Goal: Task Accomplishment & Management: Complete application form

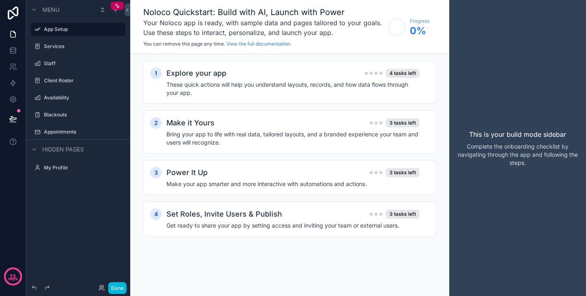
click at [52, 48] on label "Services" at bounding box center [82, 46] width 76 height 7
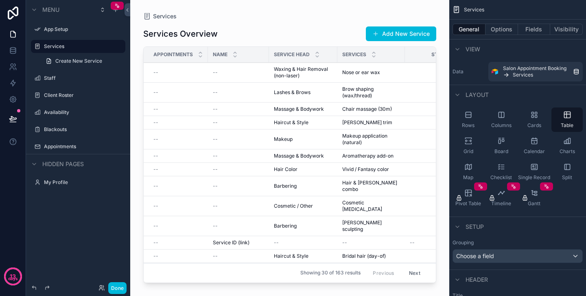
click at [47, 78] on label "Staff" at bounding box center [82, 78] width 76 height 7
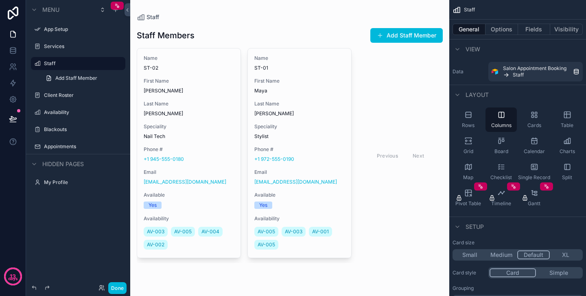
click at [54, 112] on label "Availability" at bounding box center [82, 112] width 76 height 7
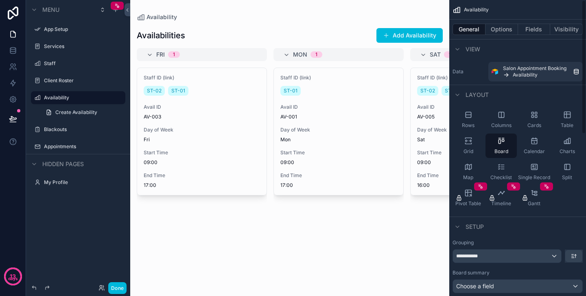
click at [537, 142] on icon "scrollable content" at bounding box center [534, 141] width 8 height 8
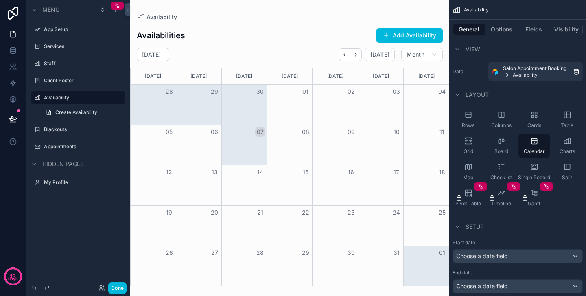
click at [468, 148] on span "Grid" at bounding box center [468, 151] width 10 height 7
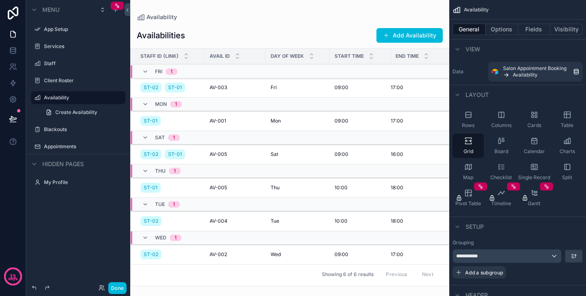
click at [565, 148] on div "Charts" at bounding box center [566, 145] width 31 height 24
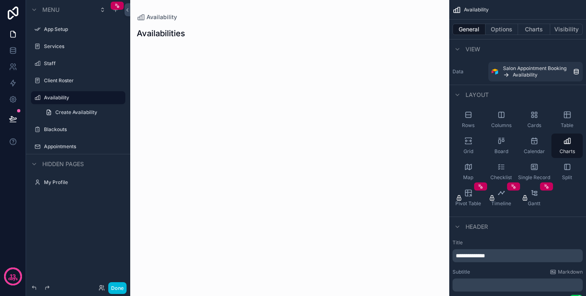
click at [539, 146] on div "Calendar" at bounding box center [533, 145] width 31 height 24
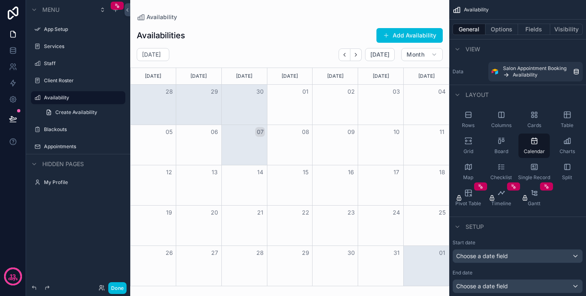
click at [256, 131] on button "07" at bounding box center [260, 132] width 10 height 10
click at [62, 143] on label "Appointments" at bounding box center [82, 146] width 76 height 7
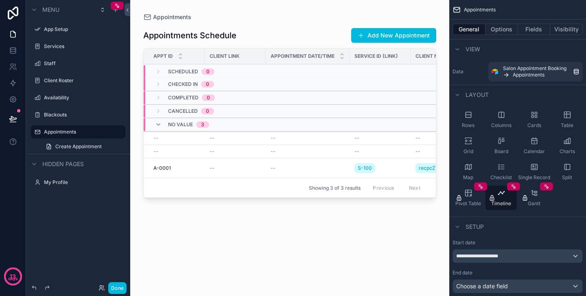
click at [61, 80] on label "Client Roster" at bounding box center [82, 80] width 76 height 7
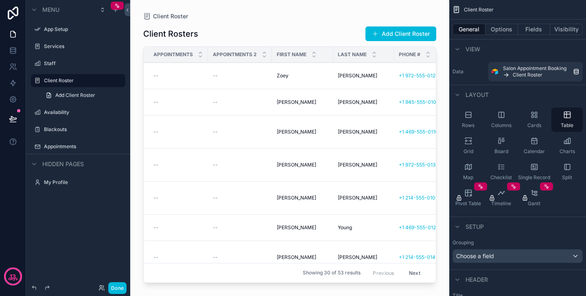
click at [54, 112] on label "Availability" at bounding box center [82, 112] width 76 height 7
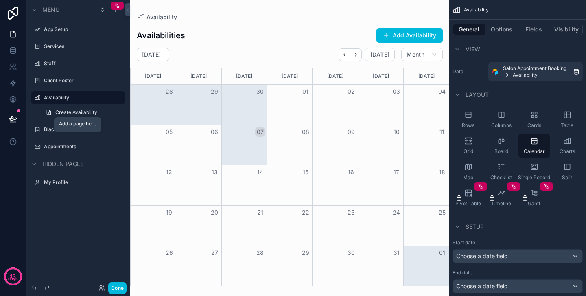
click at [0, 0] on icon "scrollable content" at bounding box center [0, 0] width 0 height 0
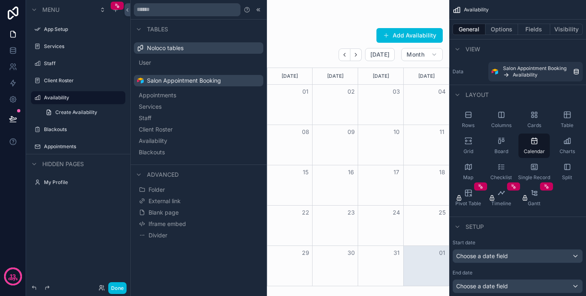
click at [303, 59] on div "[DATE] [DATE] Month" at bounding box center [289, 54] width 319 height 13
click at [256, 7] on icon at bounding box center [258, 10] width 7 height 7
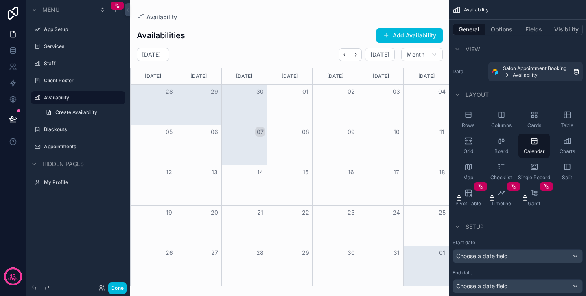
click at [568, 113] on icon "scrollable content" at bounding box center [567, 115] width 8 height 8
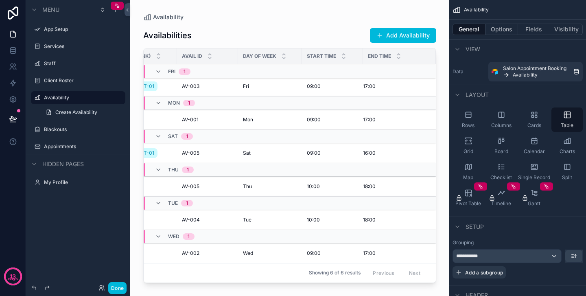
scroll to position [1, 41]
click at [532, 118] on icon "scrollable content" at bounding box center [534, 115] width 8 height 8
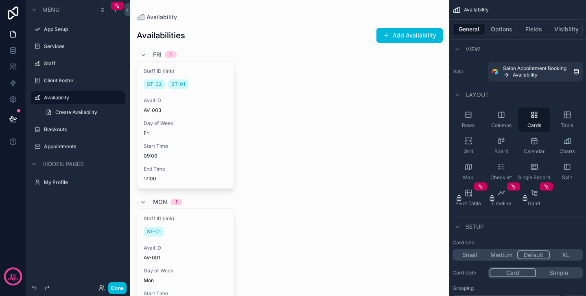
click at [497, 116] on icon "scrollable content" at bounding box center [501, 115] width 8 height 8
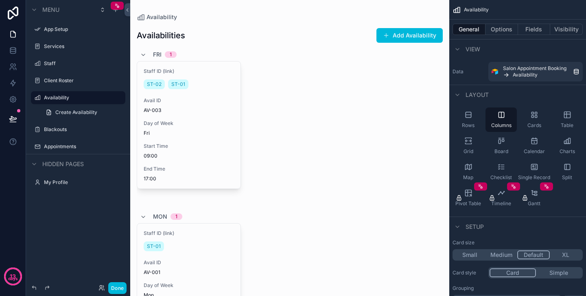
click at [468, 120] on div "Rows" at bounding box center [467, 119] width 31 height 24
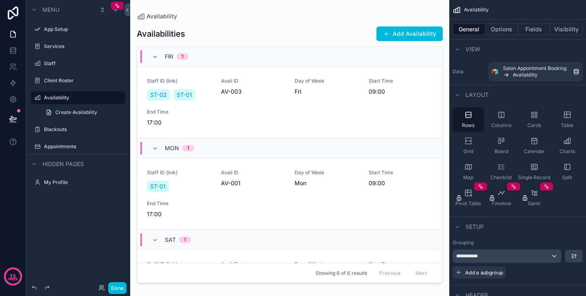
scroll to position [0, 0]
click at [53, 81] on label "Client Roster" at bounding box center [82, 80] width 76 height 7
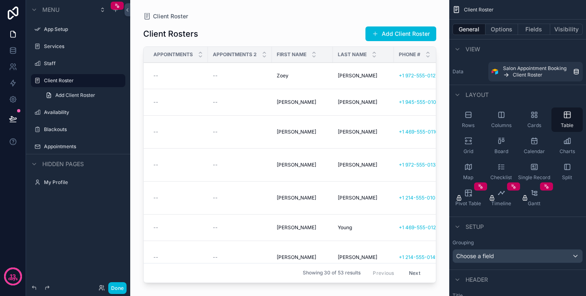
click at [49, 62] on label "Staff" at bounding box center [82, 63] width 76 height 7
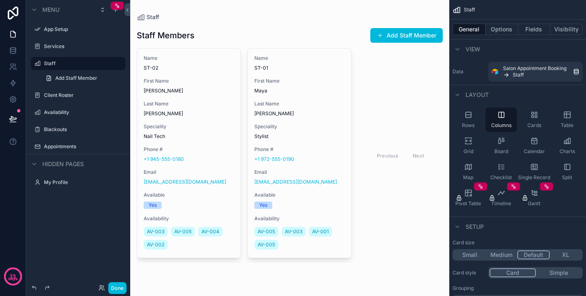
click at [55, 49] on label "Services" at bounding box center [82, 46] width 76 height 7
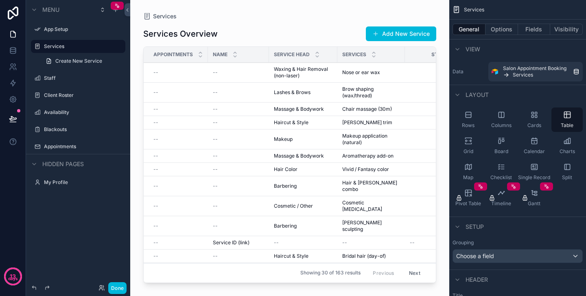
click at [55, 30] on label "App Setup" at bounding box center [82, 29] width 76 height 7
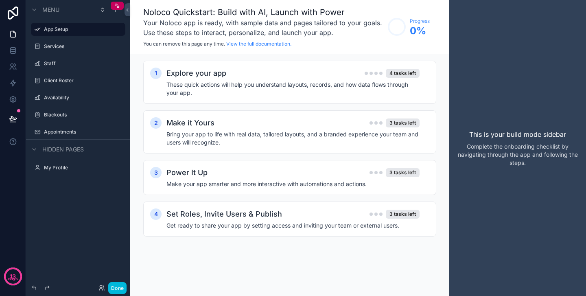
click at [50, 96] on label "Availability" at bounding box center [82, 97] width 76 height 7
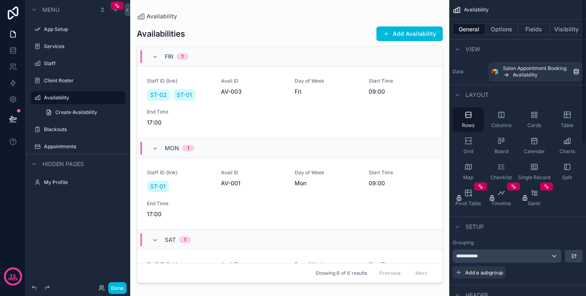
click at [425, 31] on button "Add Availability" at bounding box center [409, 33] width 66 height 15
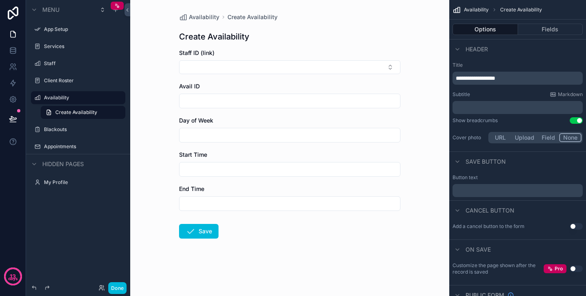
click at [272, 68] on button "Select Button" at bounding box center [289, 67] width 221 height 14
click at [290, 48] on div "Availability Create Availability Create Availability Staff ID (link) Avail ID D…" at bounding box center [289, 145] width 234 height 290
click at [255, 75] on form "Staff ID (link) Avail ID Day of Week Start Time End Time Save" at bounding box center [289, 170] width 221 height 242
click at [258, 71] on button "Select Button" at bounding box center [289, 67] width 221 height 14
click at [417, 44] on div "Availability Create Availability Create Availability Staff ID (link) Avail ID D…" at bounding box center [289, 148] width 319 height 296
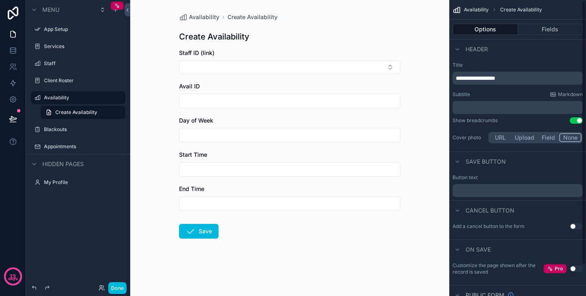
click at [551, 26] on button "Fields" at bounding box center [550, 29] width 65 height 11
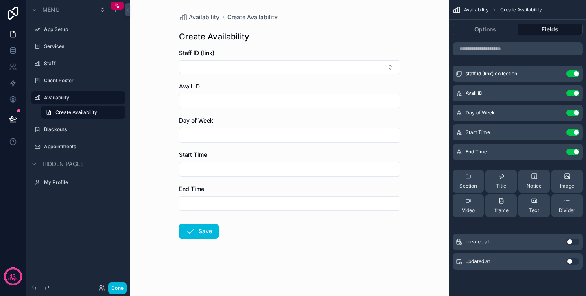
click at [575, 73] on button "Use setting" at bounding box center [572, 73] width 13 height 7
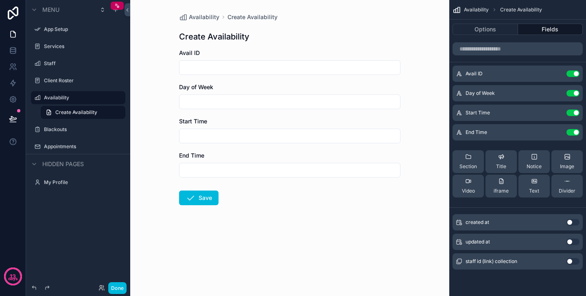
click at [575, 74] on button "Use setting" at bounding box center [572, 73] width 13 height 7
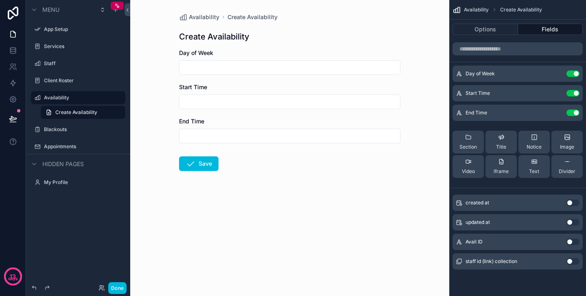
click at [374, 70] on input "scrollable content" at bounding box center [289, 67] width 220 height 11
click at [308, 111] on form "Day of Week Start Time End Time Save" at bounding box center [289, 136] width 221 height 174
click at [294, 144] on form "Day of Week Start Time End Time Save" at bounding box center [289, 136] width 221 height 174
click at [71, 74] on div "Client Roster" at bounding box center [78, 80] width 91 height 13
click at [71, 77] on div "Client Roster" at bounding box center [84, 80] width 80 height 7
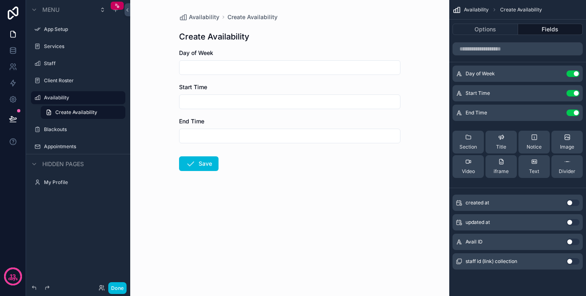
click at [68, 84] on div "Client Roster" at bounding box center [84, 80] width 80 height 7
click at [75, 78] on label "Client Roster" at bounding box center [82, 80] width 76 height 7
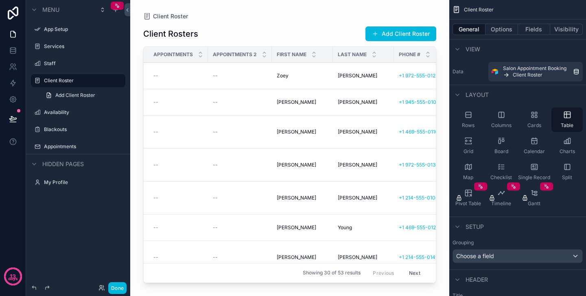
click at [65, 149] on label "Appointments" at bounding box center [82, 146] width 76 height 7
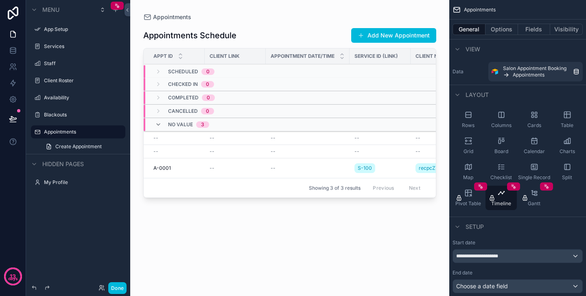
click at [369, 35] on div "scrollable content" at bounding box center [289, 143] width 319 height 286
click at [362, 34] on span "scrollable content" at bounding box center [360, 35] width 7 height 7
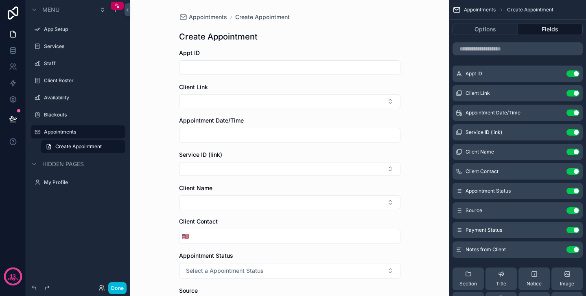
click at [575, 73] on button "Use setting" at bounding box center [572, 73] width 13 height 7
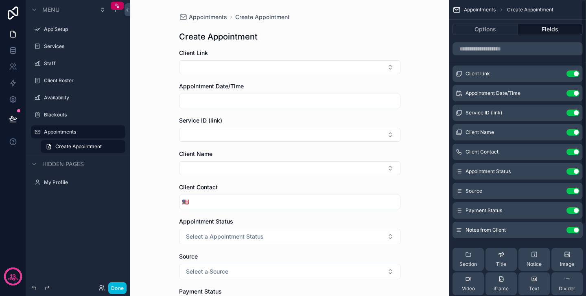
click at [318, 70] on button "Select Button" at bounding box center [289, 67] width 221 height 14
click at [339, 35] on div "Create Appointment" at bounding box center [289, 36] width 221 height 11
click at [576, 74] on button "Use setting" at bounding box center [572, 73] width 13 height 7
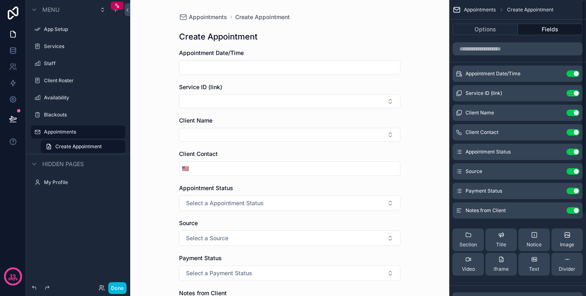
click at [574, 74] on button "Use setting" at bounding box center [572, 73] width 13 height 7
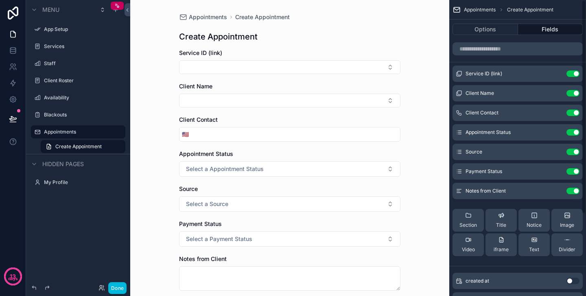
click at [575, 74] on button "Use setting" at bounding box center [572, 73] width 13 height 7
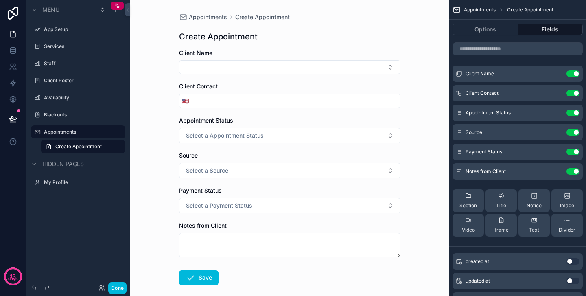
click at [575, 74] on button "Use setting" at bounding box center [572, 73] width 13 height 7
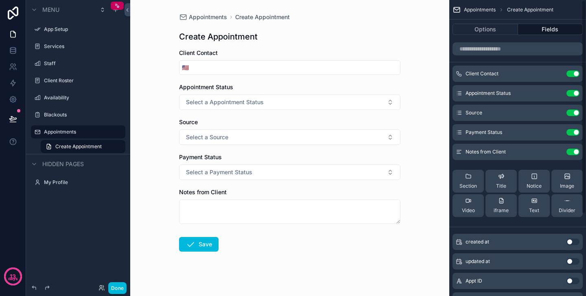
click at [575, 74] on button "Use setting" at bounding box center [572, 73] width 13 height 7
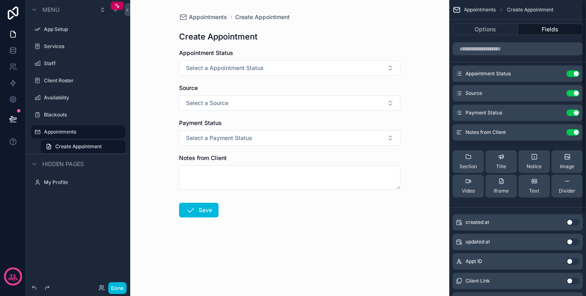
click at [314, 65] on button "Select a Appointment Status" at bounding box center [289, 67] width 221 height 15
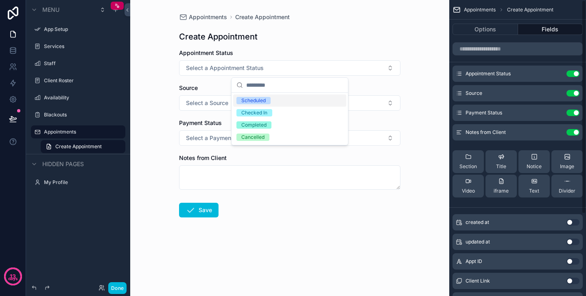
click at [576, 74] on button "Use setting" at bounding box center [572, 73] width 13 height 7
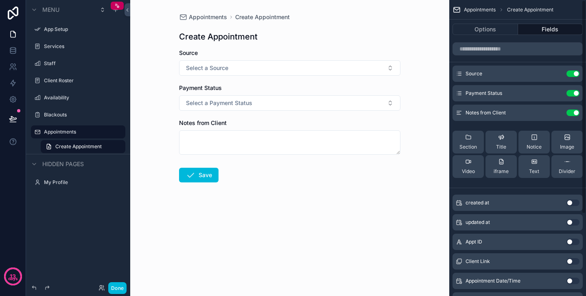
click at [329, 82] on form "Source Select a Source Payment Status Select a Payment Status Notes from Client…" at bounding box center [289, 141] width 221 height 185
click at [333, 72] on button "Select a Source" at bounding box center [289, 67] width 221 height 15
click at [577, 74] on button "Use setting" at bounding box center [572, 73] width 13 height 7
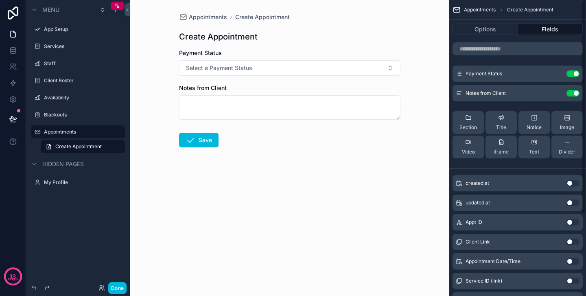
click at [577, 74] on button "Use setting" at bounding box center [572, 73] width 13 height 7
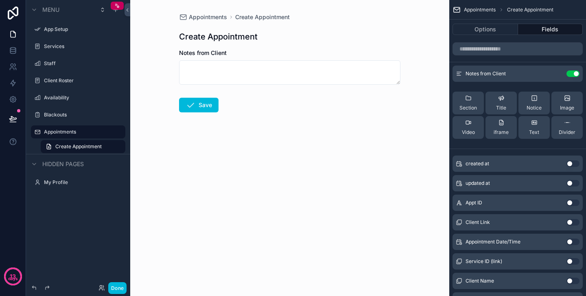
click at [577, 74] on button "Use setting" at bounding box center [572, 73] width 13 height 7
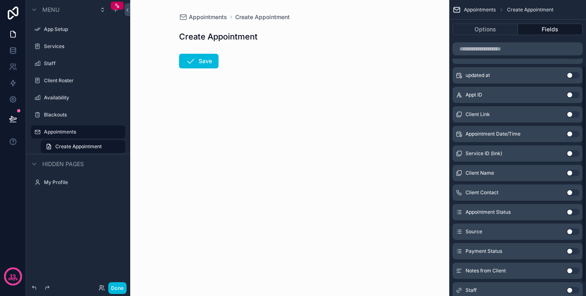
scroll to position [92, 0]
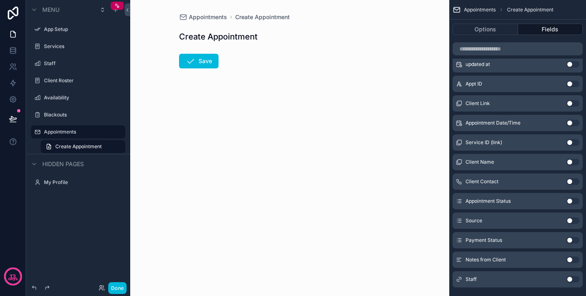
click at [570, 163] on button "Use setting" at bounding box center [572, 162] width 13 height 7
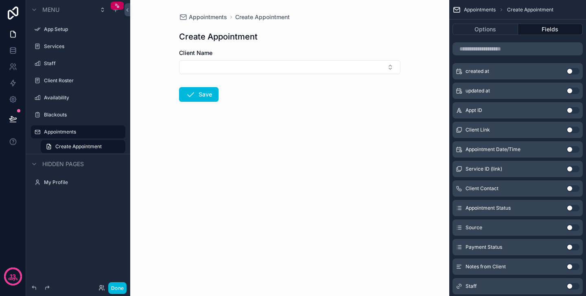
click at [572, 186] on button "Use setting" at bounding box center [572, 188] width 13 height 7
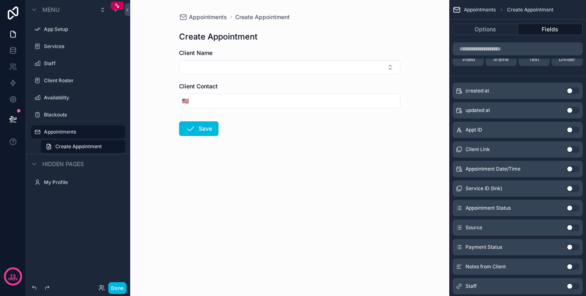
click at [570, 207] on button "Use setting" at bounding box center [572, 208] width 13 height 7
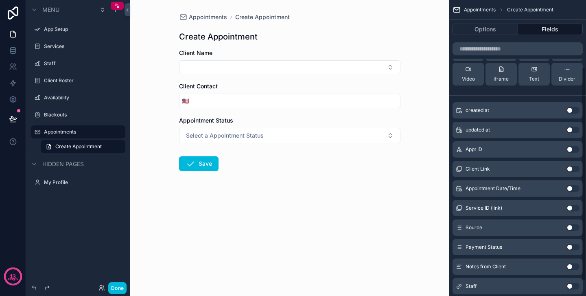
click at [360, 132] on button "Select a Appointment Status" at bounding box center [289, 135] width 221 height 15
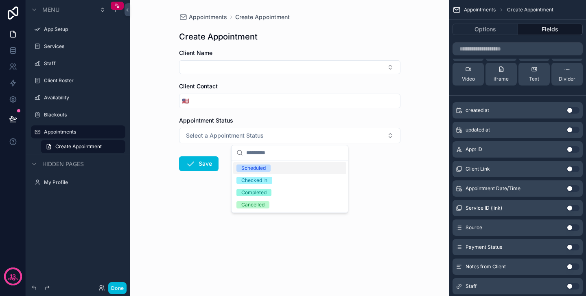
click at [394, 201] on form "Client Name Client Contact 🇺🇸 Appointment Status Select a Appointment Status Sa…" at bounding box center [289, 136] width 221 height 174
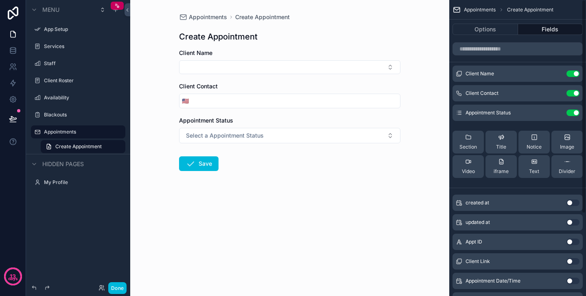
scroll to position [0, 0]
click at [577, 111] on button "Use setting" at bounding box center [572, 112] width 13 height 7
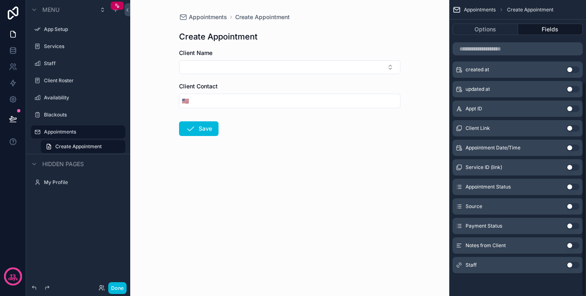
scroll to position [113, 0]
click at [568, 263] on button "Use setting" at bounding box center [572, 264] width 13 height 7
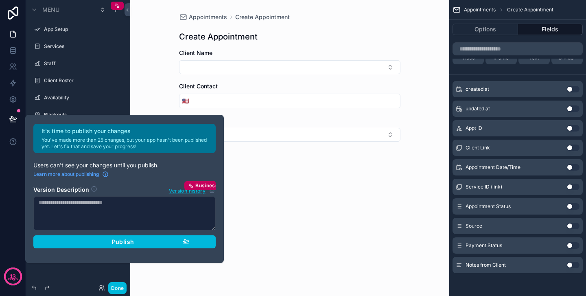
click at [336, 182] on form "Client Name Client Contact 🇺🇸 Staff Save" at bounding box center [289, 135] width 221 height 172
click at [128, 243] on span "Publish" at bounding box center [123, 241] width 22 height 7
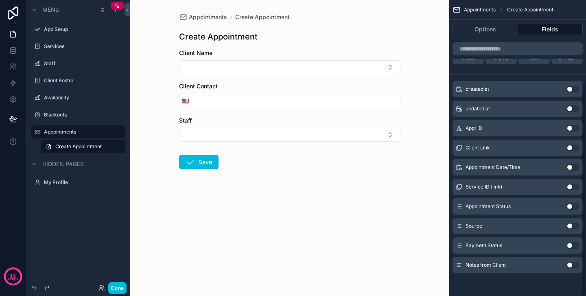
click at [377, 135] on button "Select Button" at bounding box center [289, 135] width 221 height 14
click at [381, 218] on form "Client Name Client Contact 🇺🇸 Staff Save" at bounding box center [289, 135] width 221 height 172
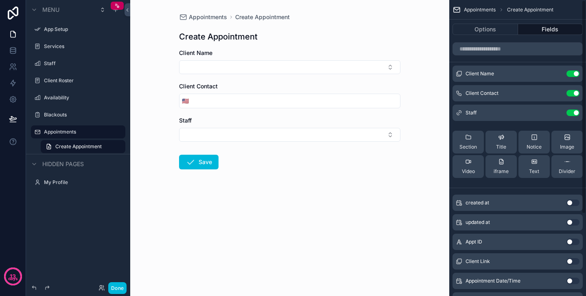
scroll to position [0, 0]
click at [575, 113] on button "Use setting" at bounding box center [572, 112] width 13 height 7
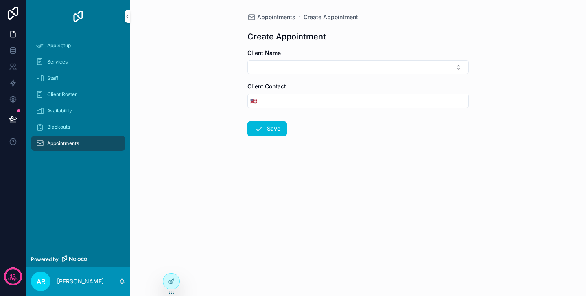
click at [175, 281] on div at bounding box center [171, 280] width 16 height 15
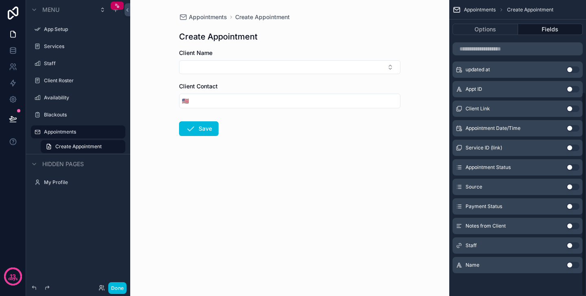
scroll to position [133, 0]
click at [571, 266] on button "Use setting" at bounding box center [572, 264] width 13 height 7
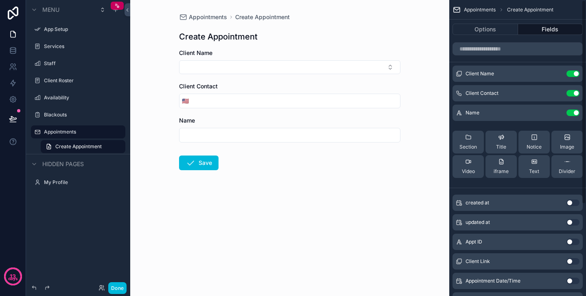
scroll to position [0, 0]
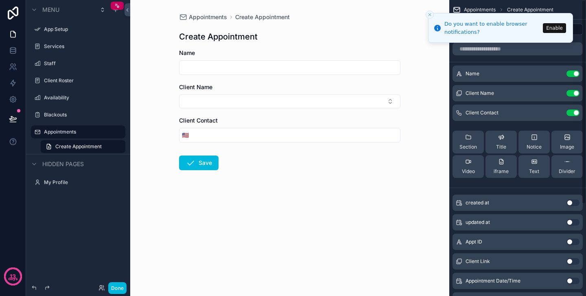
click at [573, 90] on button "Use setting" at bounding box center [572, 93] width 13 height 7
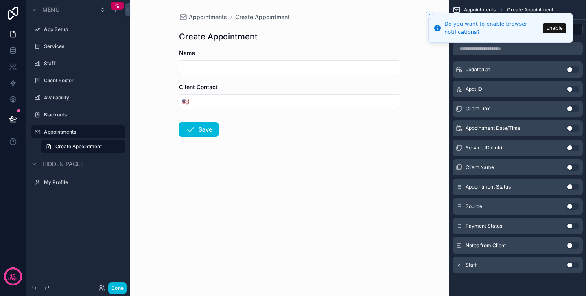
scroll to position [126, 0]
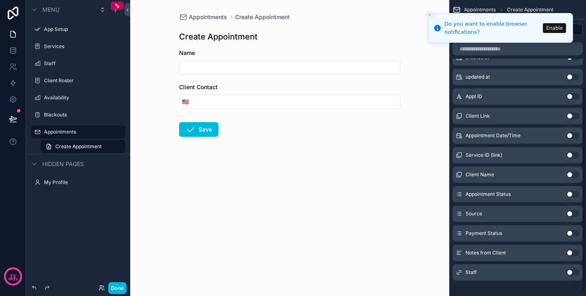
click at [569, 253] on button "Use setting" at bounding box center [572, 252] width 13 height 7
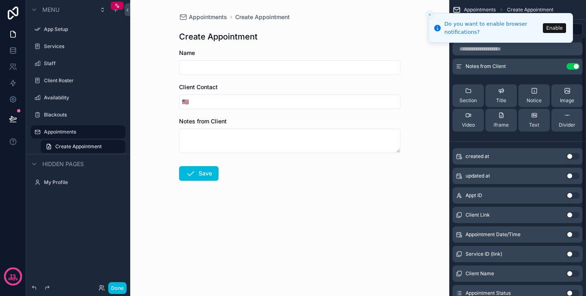
scroll to position [71, 0]
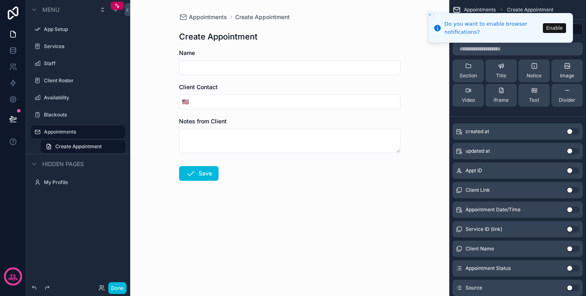
click at [569, 211] on button "Use setting" at bounding box center [572, 209] width 13 height 7
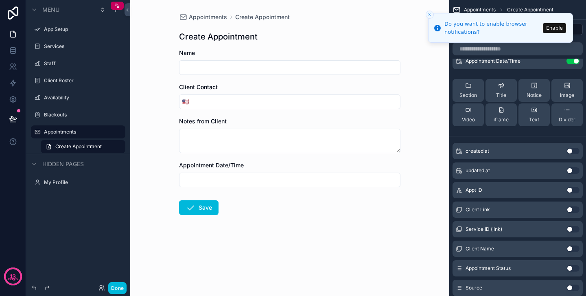
click at [466, 89] on div "Section" at bounding box center [467, 90] width 17 height 16
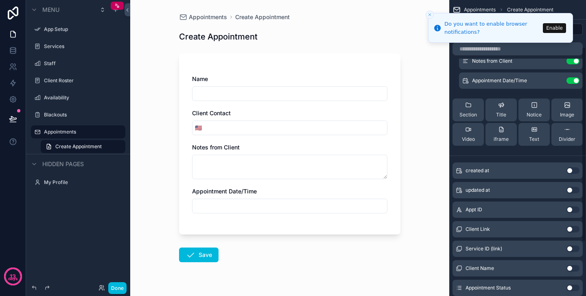
click at [459, 105] on button "Section" at bounding box center [467, 109] width 31 height 23
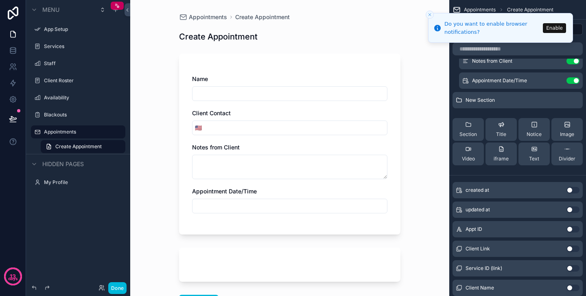
click at [0, 0] on icon "scrollable content" at bounding box center [0, 0] width 0 height 0
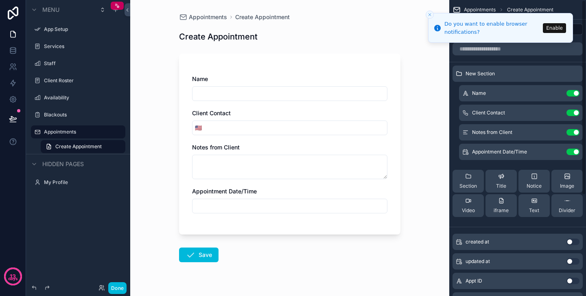
scroll to position [0, 0]
click at [0, 0] on icon "scrollable content" at bounding box center [0, 0] width 0 height 0
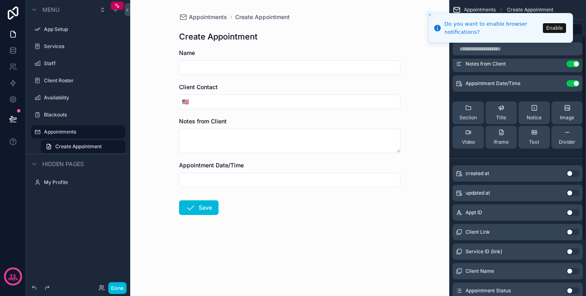
scroll to position [53, 0]
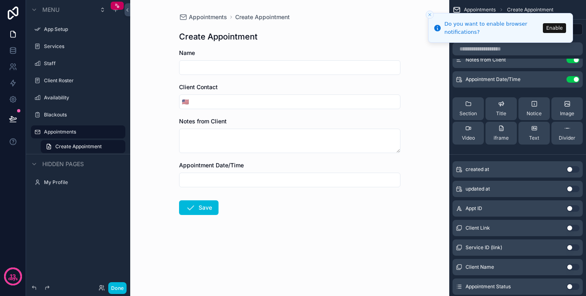
click at [567, 207] on button "Use setting" at bounding box center [572, 208] width 13 height 7
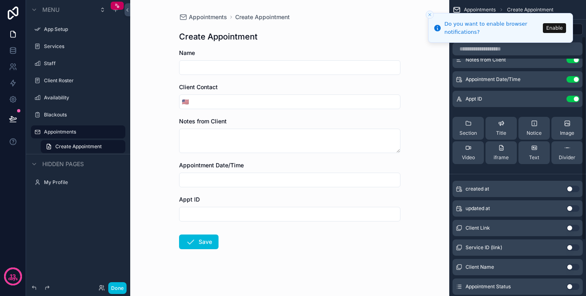
click at [567, 207] on button "Use setting" at bounding box center [572, 208] width 13 height 7
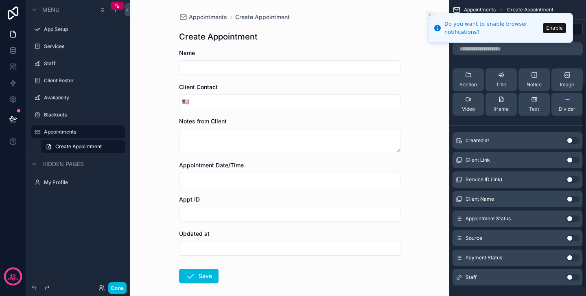
scroll to position [120, 0]
click at [571, 217] on button "Use setting" at bounding box center [572, 219] width 13 height 7
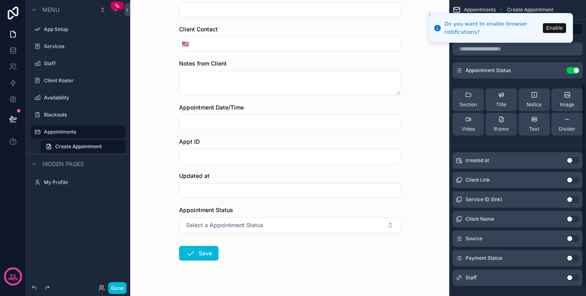
scroll to position [67, 0]
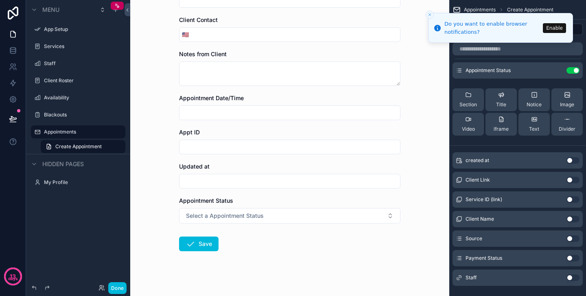
click at [321, 217] on button "Select a Appointment Status" at bounding box center [289, 215] width 221 height 15
click at [391, 253] on form "Name Client Contact 🇺🇸 Notes from Client Appointment Date/Time Appt ID Updated …" at bounding box center [289, 142] width 221 height 321
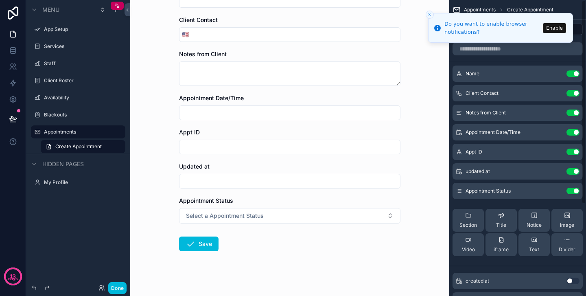
scroll to position [0, 0]
click at [576, 188] on button "Use setting" at bounding box center [572, 190] width 13 height 7
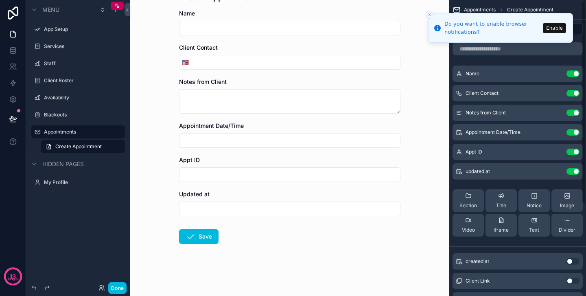
click at [575, 171] on button "Use setting" at bounding box center [572, 171] width 13 height 7
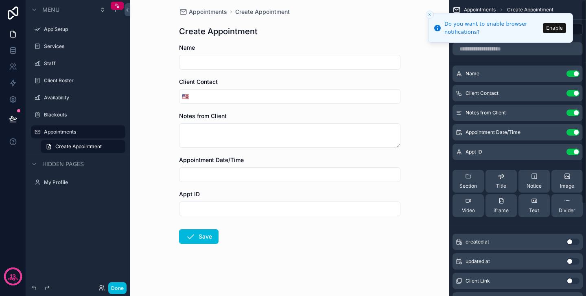
click at [575, 152] on button "Use setting" at bounding box center [572, 151] width 13 height 7
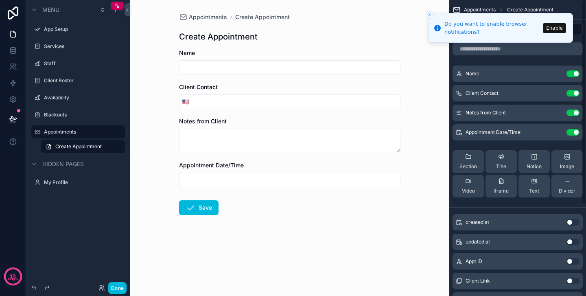
scroll to position [0, 0]
click at [428, 16] on icon "Close toast" at bounding box center [429, 14] width 5 height 5
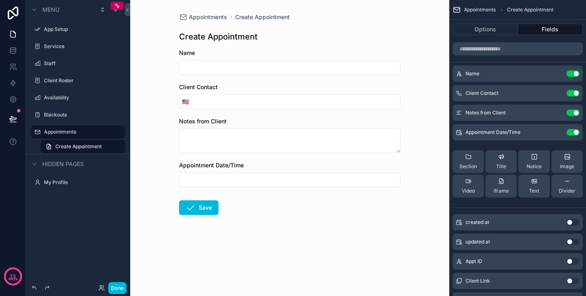
click at [276, 69] on input "scrollable content" at bounding box center [289, 67] width 220 height 11
click at [267, 104] on input "scrollable content" at bounding box center [295, 101] width 209 height 11
click at [270, 129] on textarea "scrollable content" at bounding box center [289, 140] width 221 height 24
click at [310, 174] on div "scrollable content" at bounding box center [289, 179] width 221 height 15
